Goal: Check status: Check status

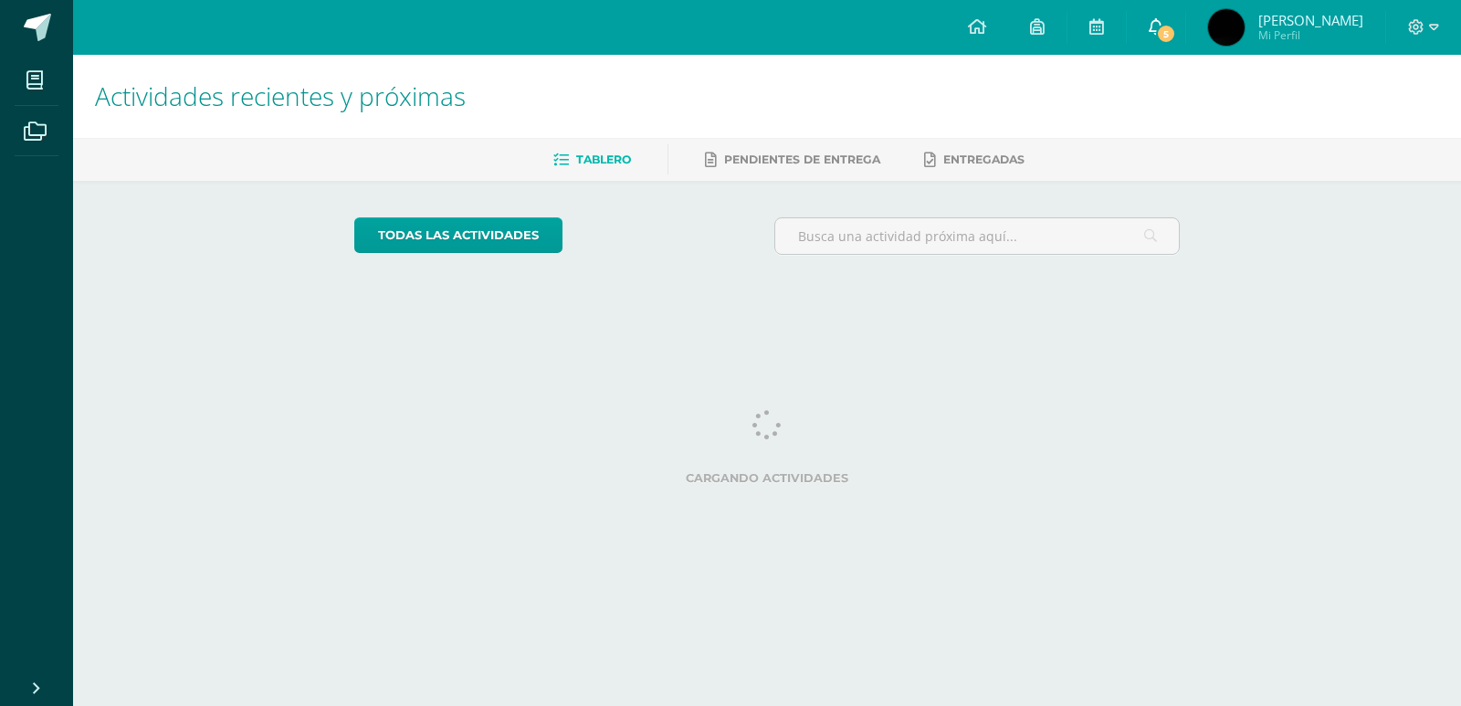
click at [1185, 17] on link "5" at bounding box center [1156, 27] width 58 height 55
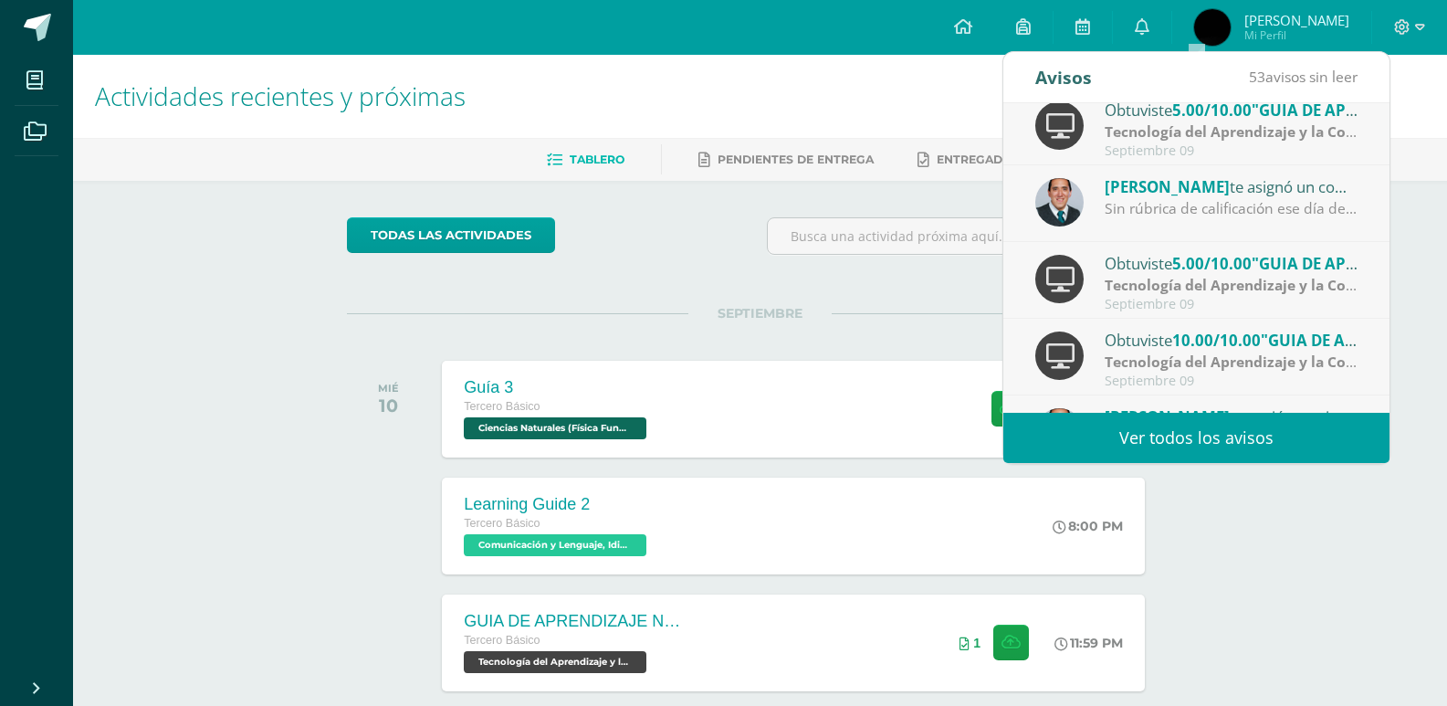
scroll to position [274, 0]
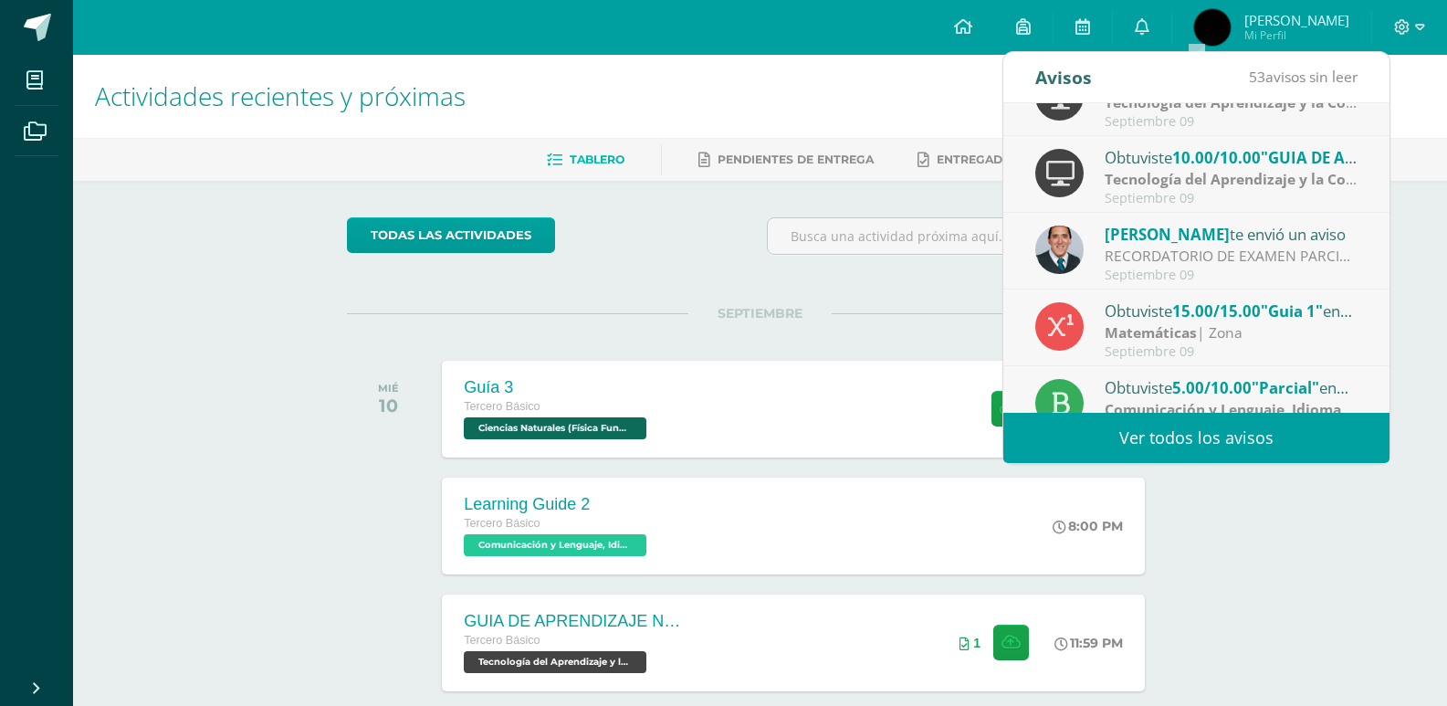
click at [1279, 33] on span "Luis Angel Mi Perfil" at bounding box center [1272, 27] width 163 height 37
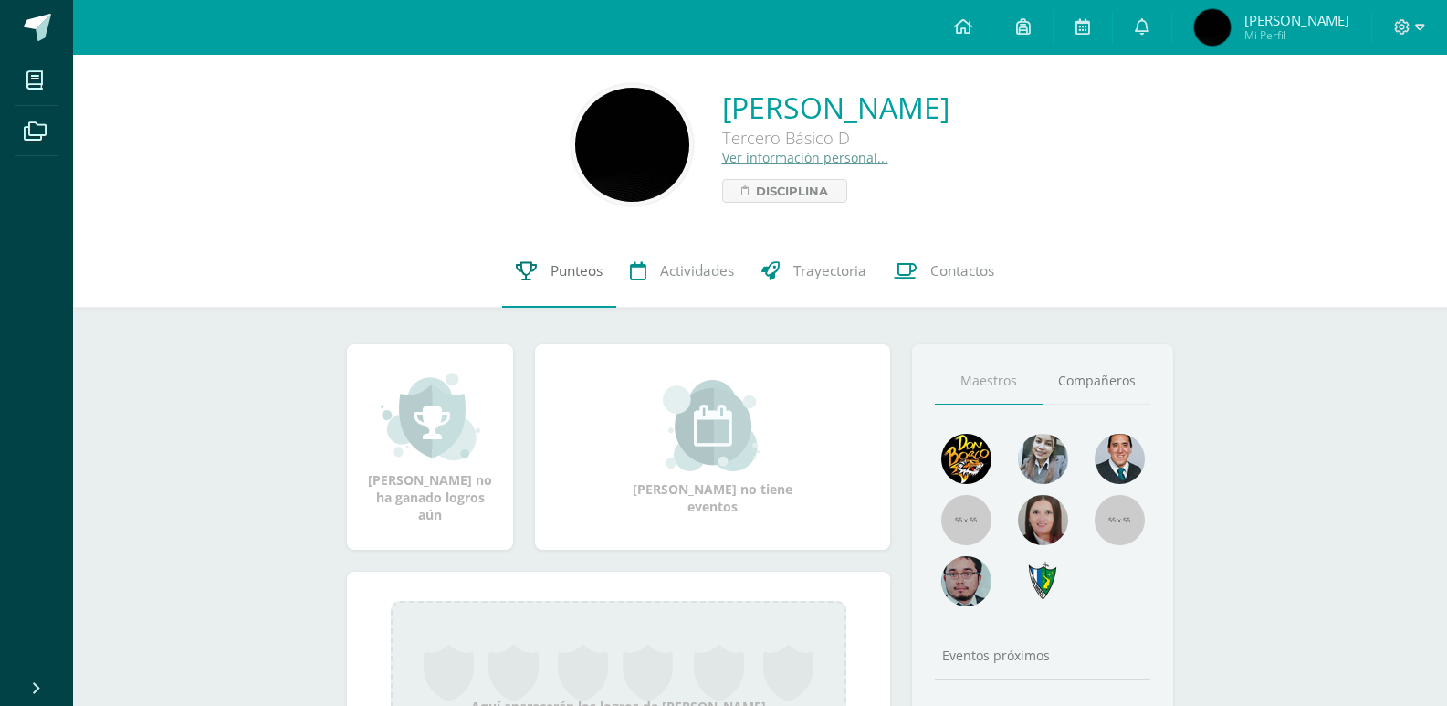
click at [574, 259] on link "Punteos" at bounding box center [559, 271] width 114 height 73
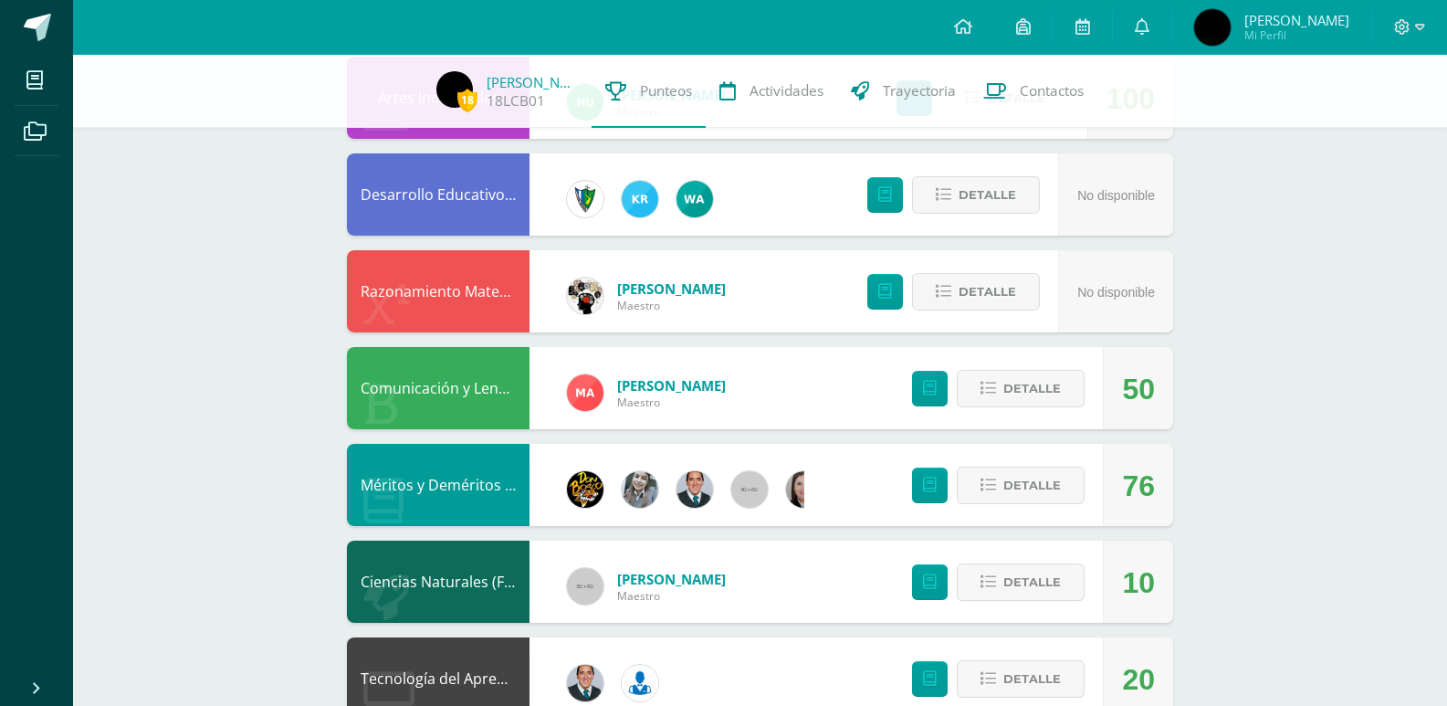
scroll to position [1005, 0]
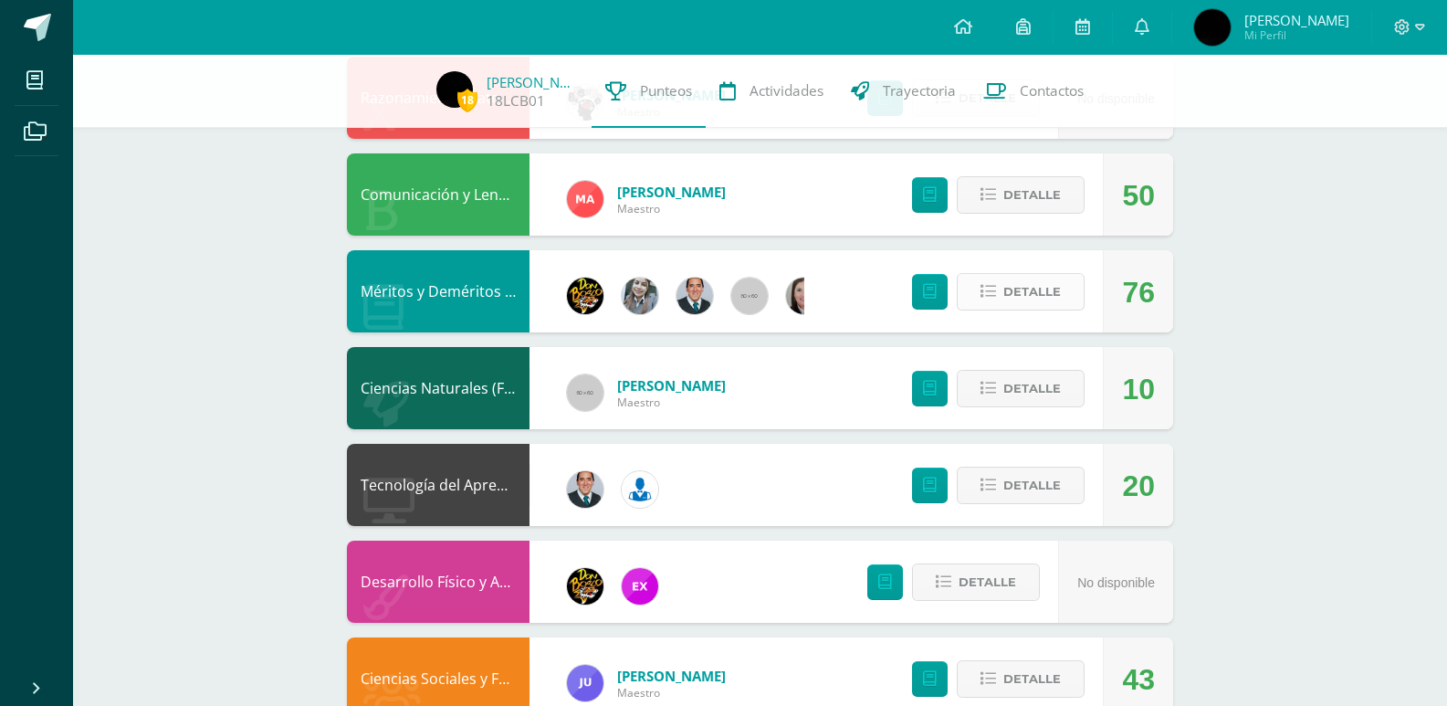
click at [1051, 296] on span "Detalle" at bounding box center [1033, 292] width 58 height 34
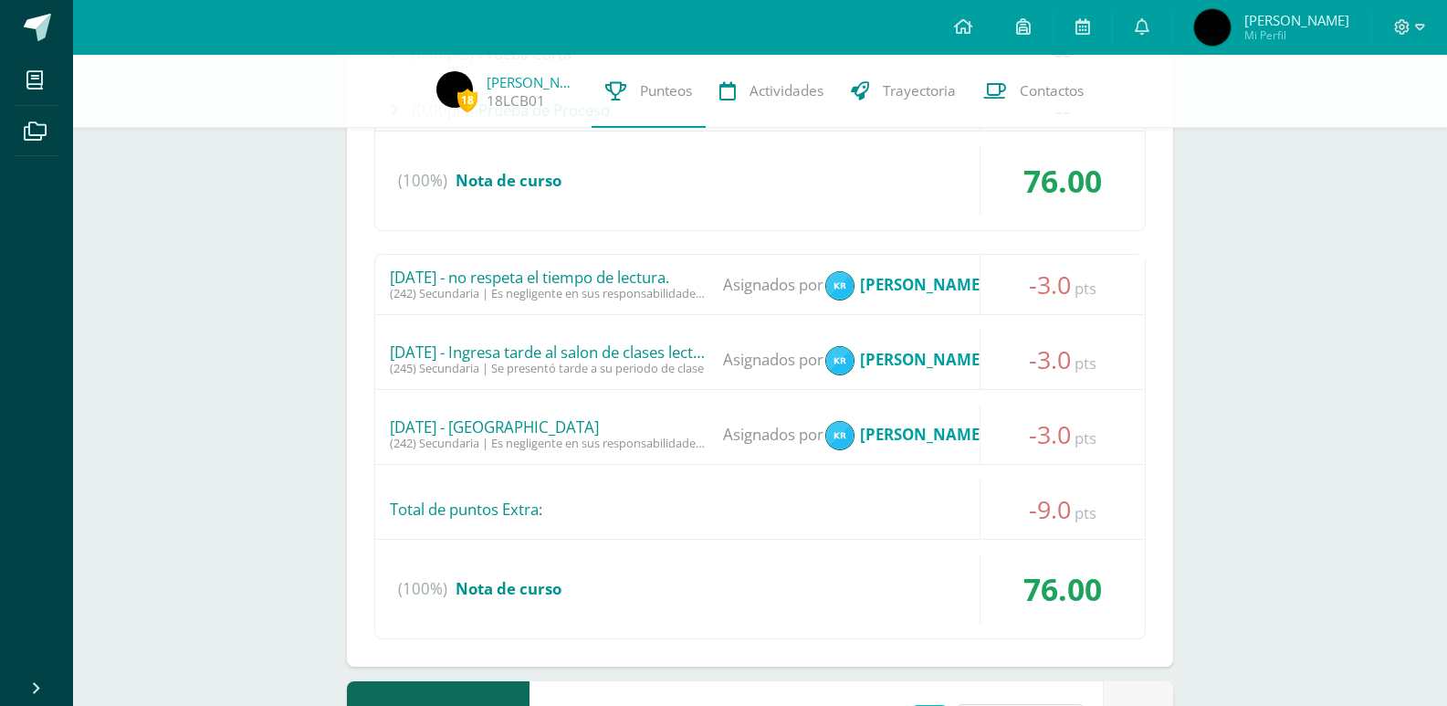
scroll to position [1553, 0]
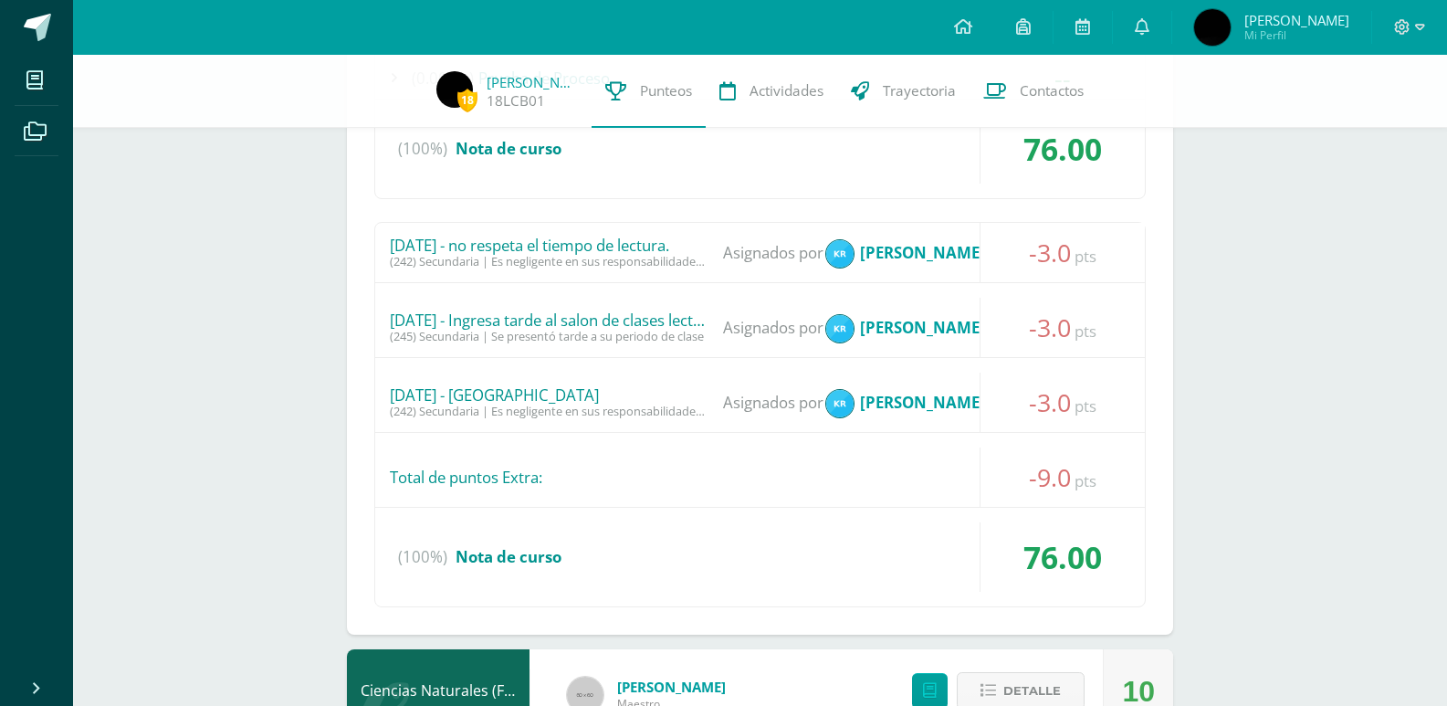
click at [684, 242] on div "[DATE] - no respeta el tiempo de lectura." at bounding box center [550, 246] width 320 height 18
